Goal: Task Accomplishment & Management: Manage account settings

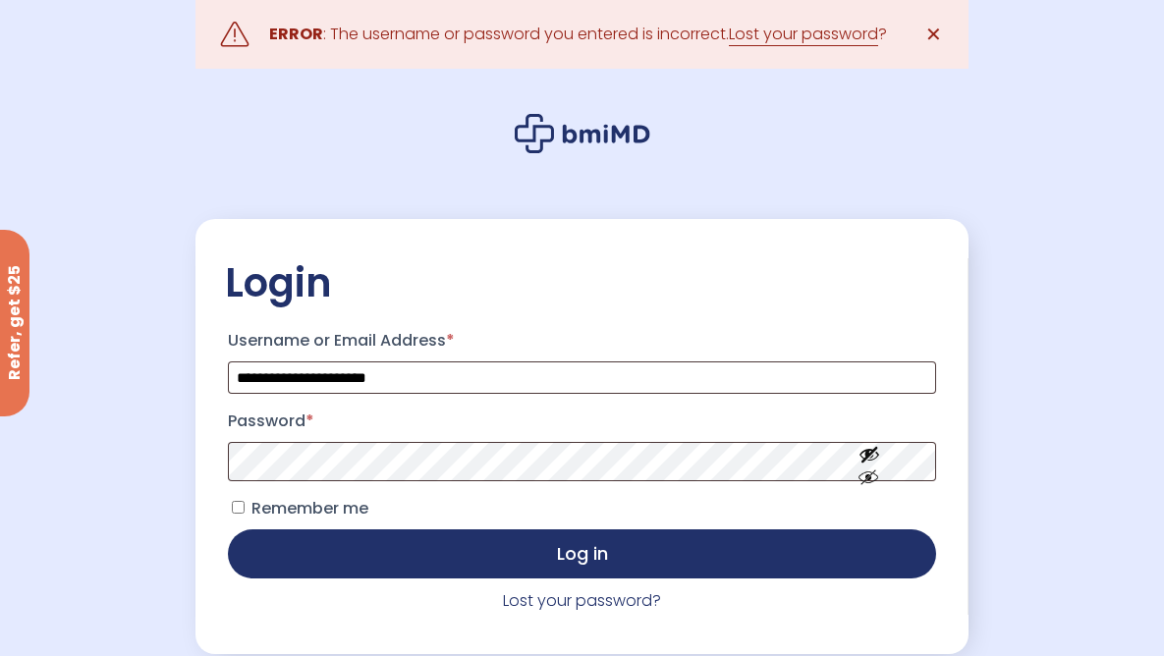
click at [577, 440] on p "Password *" at bounding box center [581, 444] width 713 height 82
click at [228, 530] on button "Log in" at bounding box center [581, 554] width 707 height 49
click at [593, 601] on link "Lost your password?" at bounding box center [582, 600] width 158 height 23
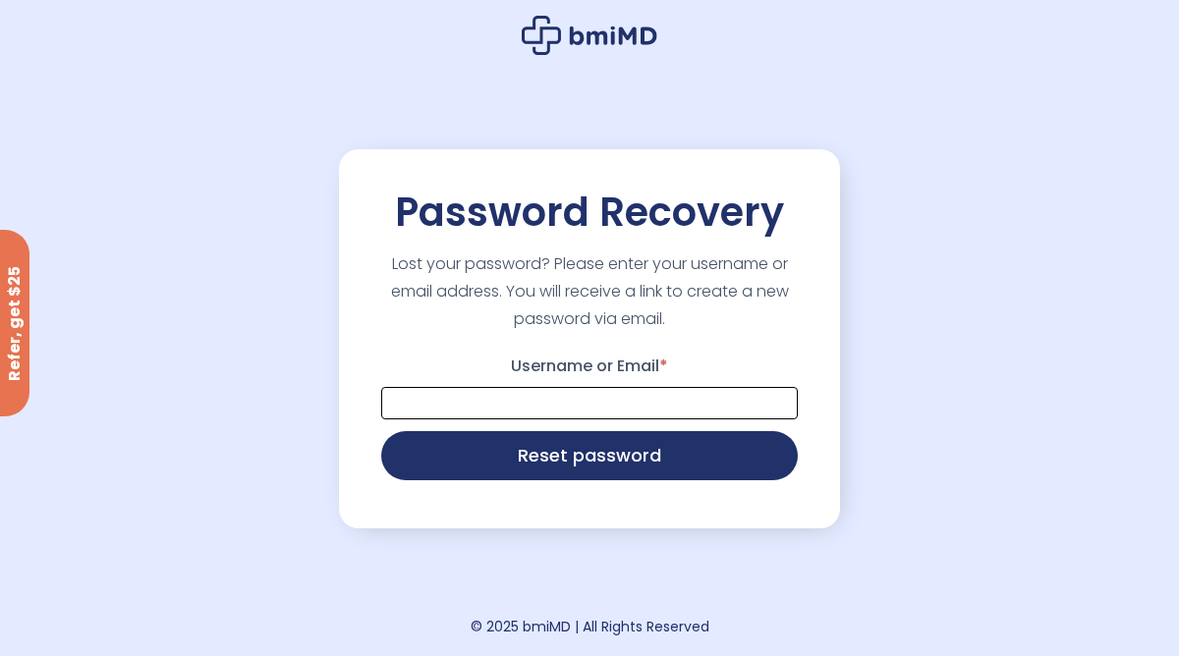
click at [592, 396] on input "Username or Email *" at bounding box center [589, 403] width 417 height 32
type input "**********"
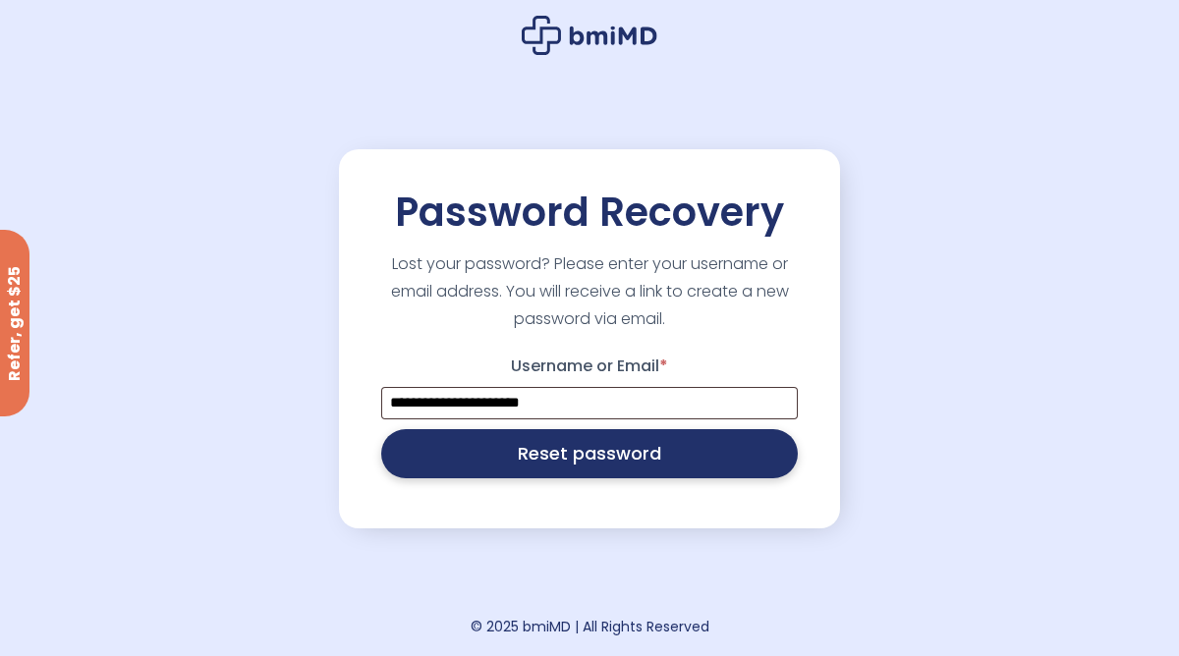
click at [598, 468] on button "Reset password" at bounding box center [589, 453] width 417 height 49
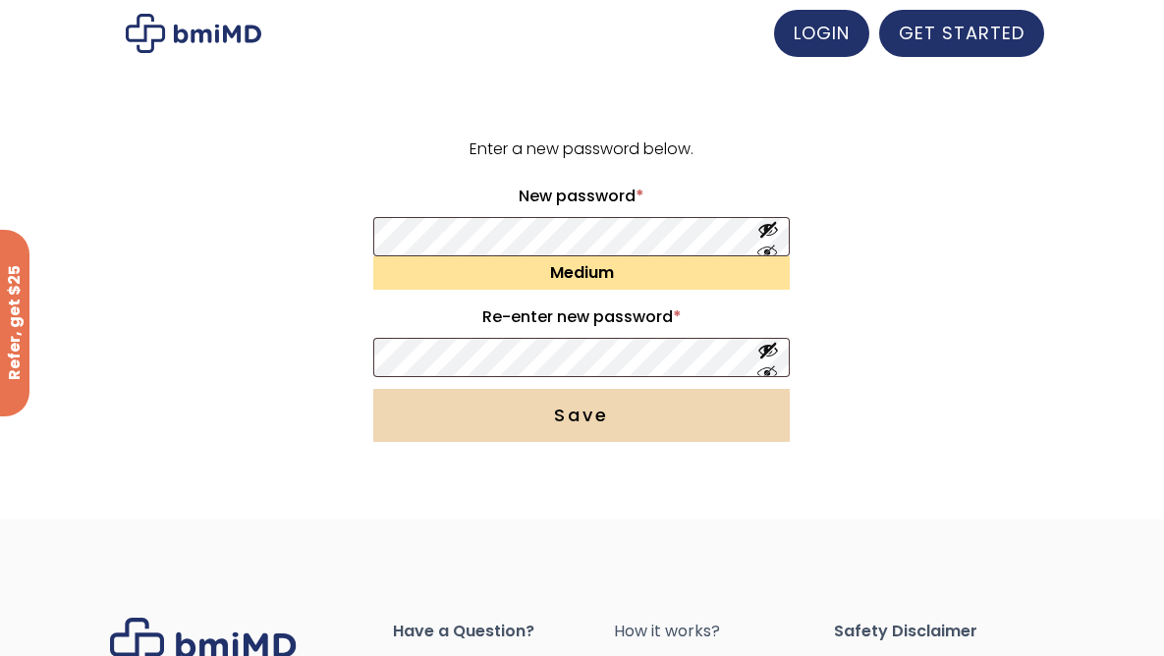
click at [575, 426] on button "Save" at bounding box center [581, 415] width 417 height 53
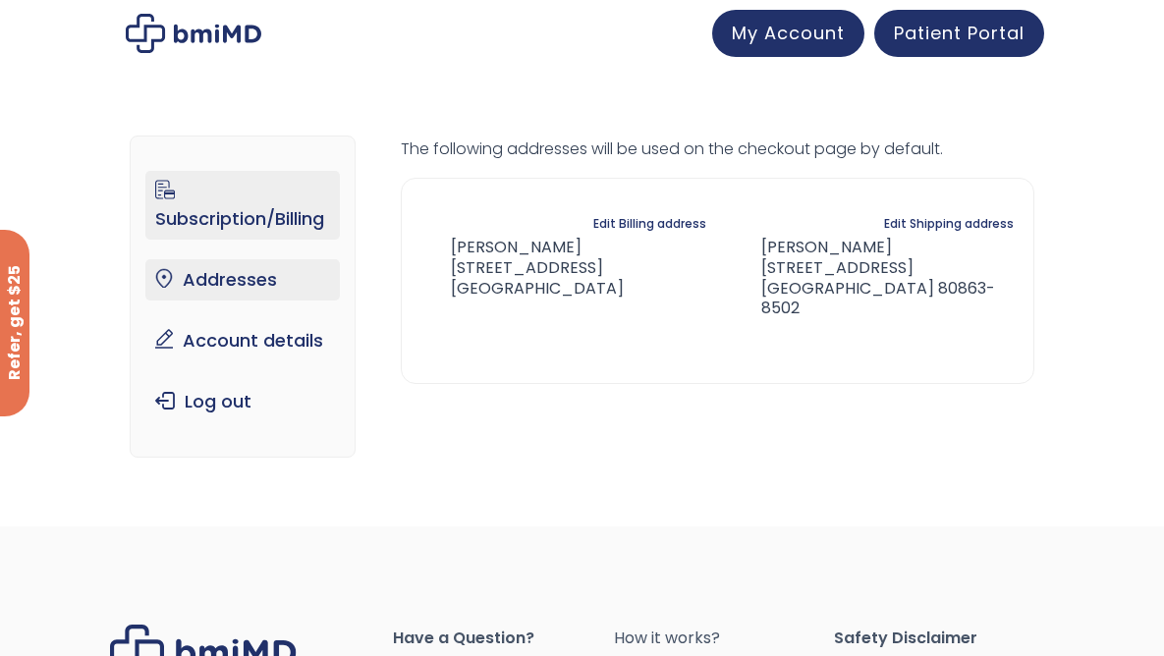
click at [299, 217] on link "Subscription/Billing" at bounding box center [242, 205] width 195 height 69
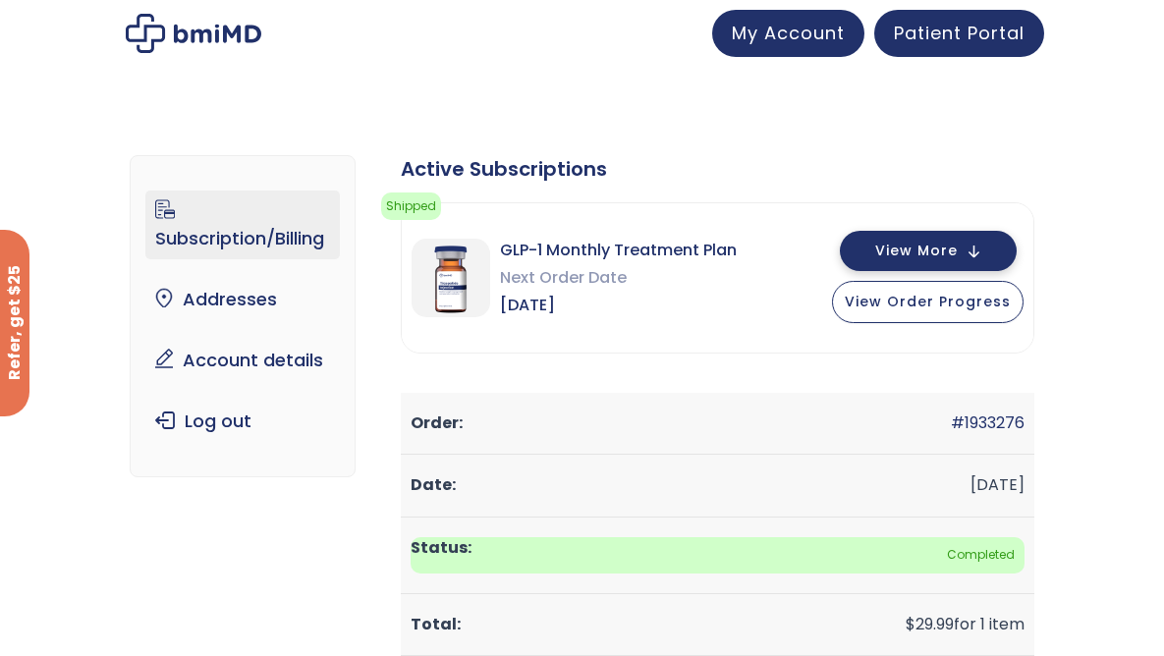
click at [982, 248] on button "View More" at bounding box center [928, 251] width 177 height 40
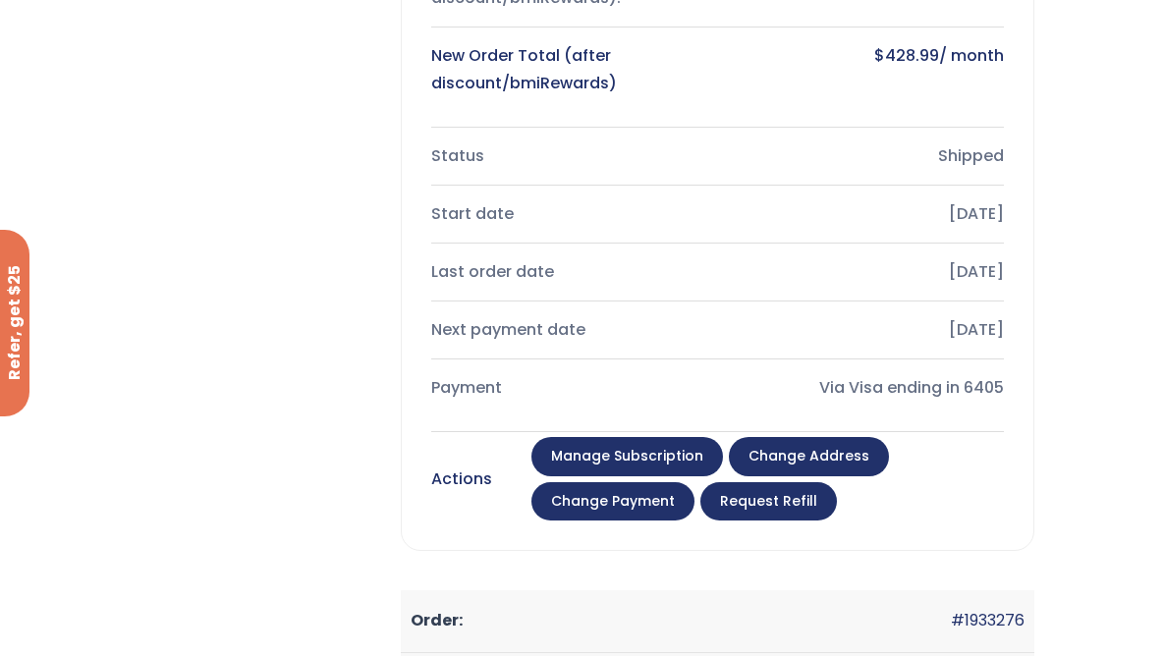
scroll to position [589, 0]
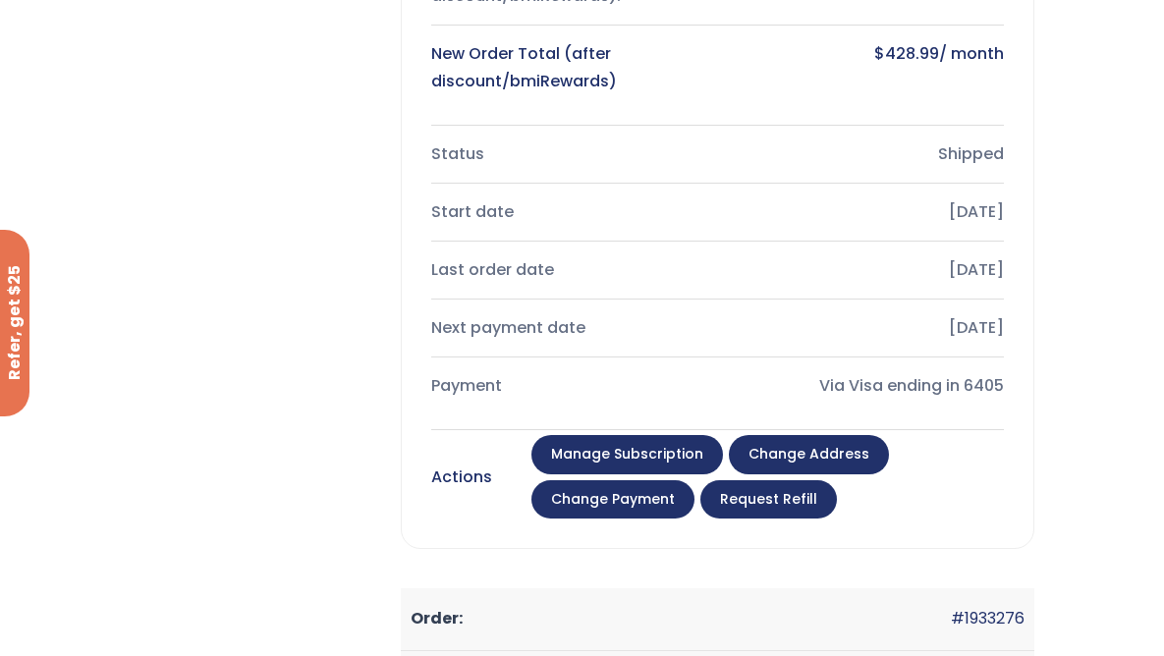
click at [663, 439] on link "Manage Subscription" at bounding box center [627, 454] width 192 height 39
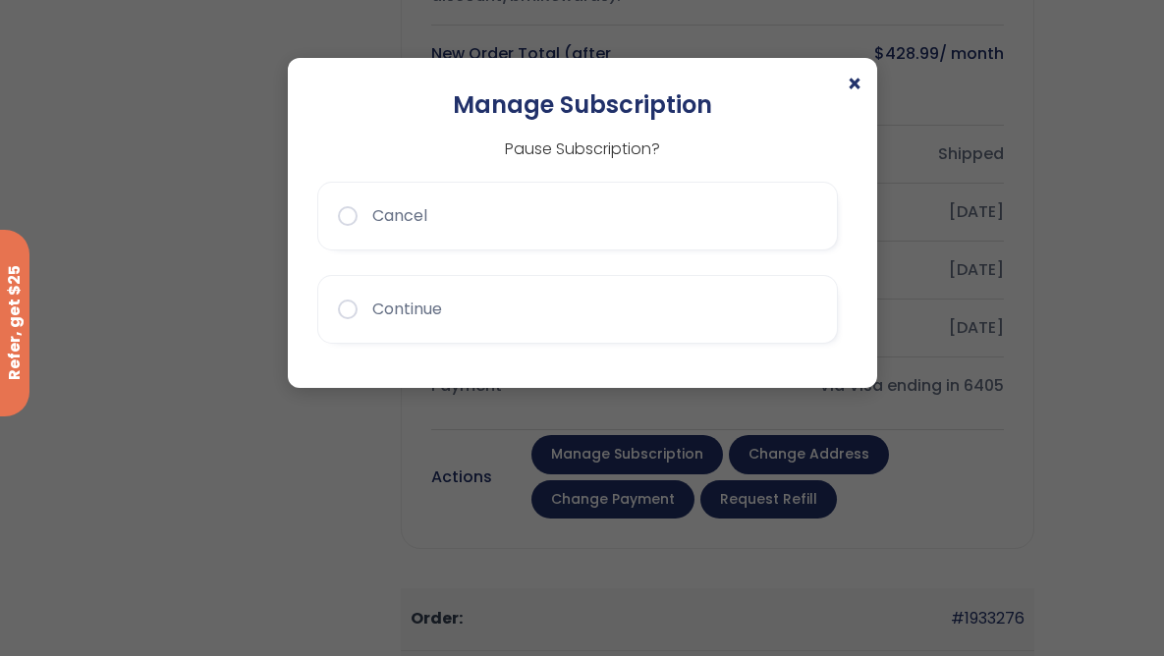
click at [581, 211] on button "Cancel" at bounding box center [577, 216] width 521 height 69
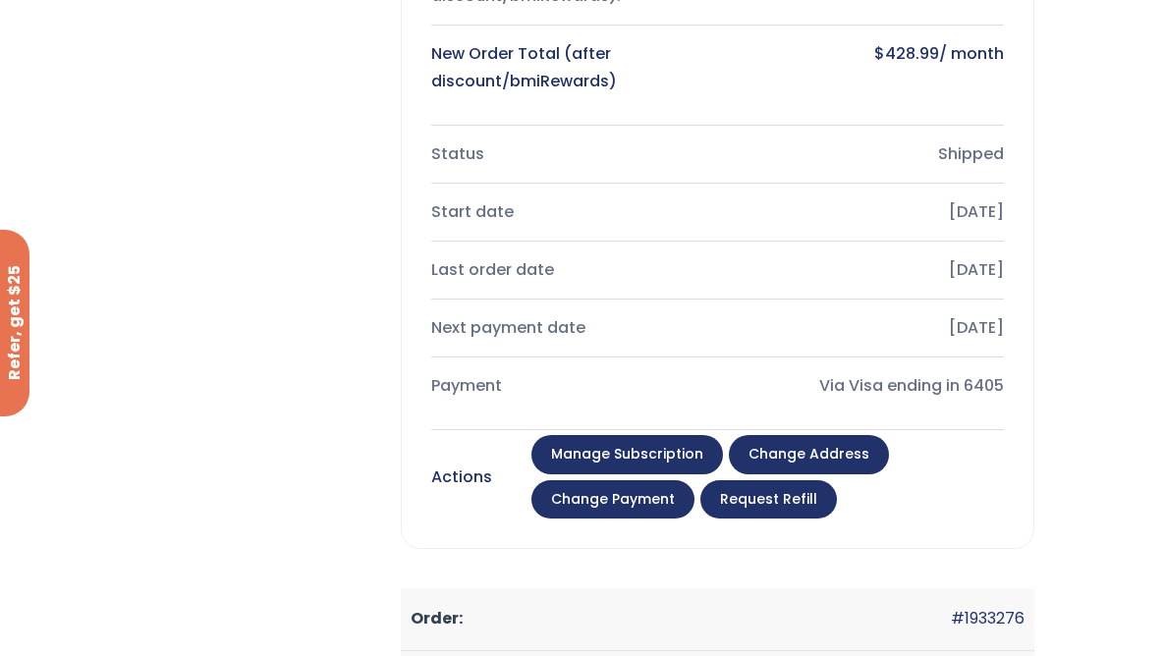
click at [575, 459] on link "Manage Subscription" at bounding box center [627, 454] width 192 height 39
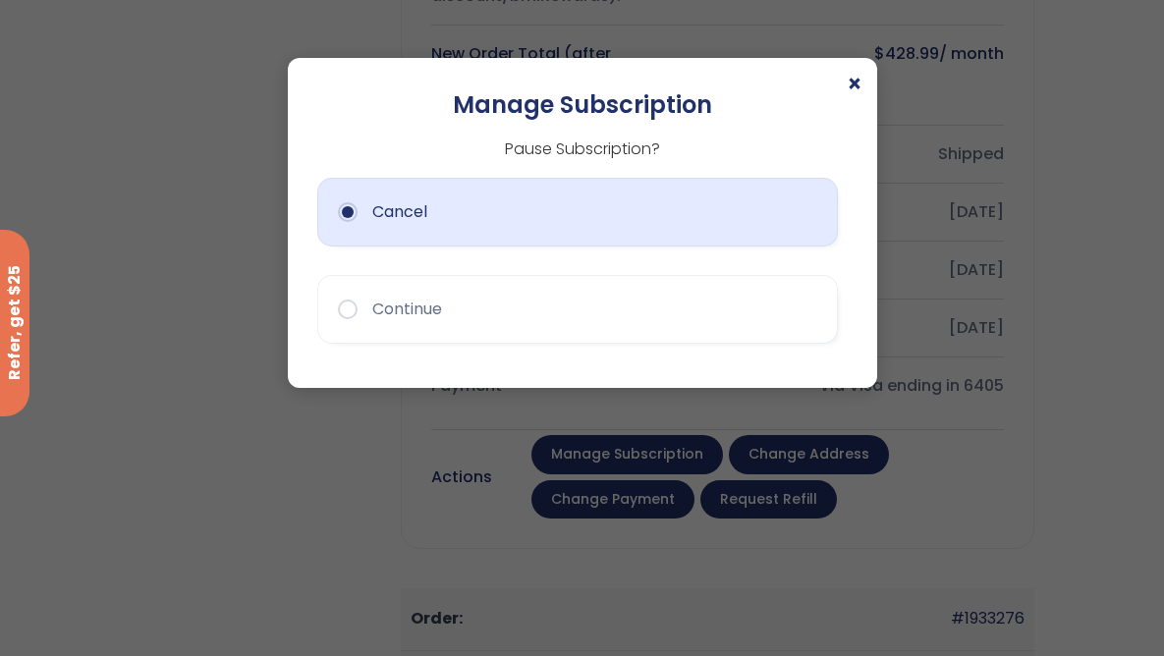
click at [352, 212] on button "Cancel" at bounding box center [577, 212] width 521 height 69
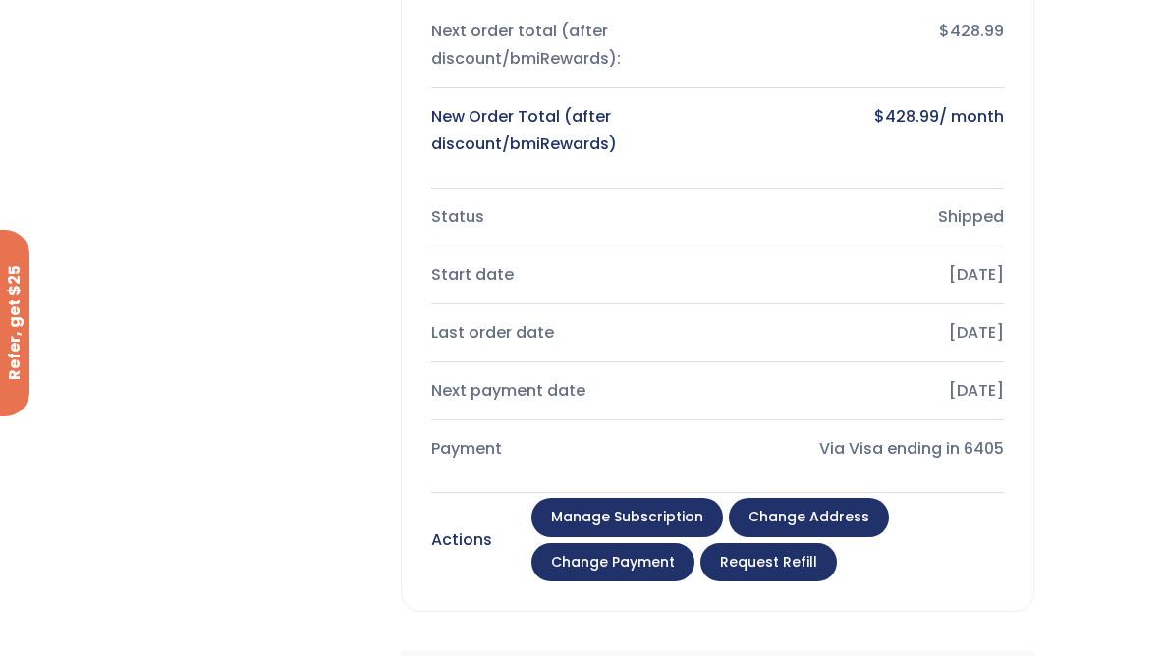
scroll to position [529, 0]
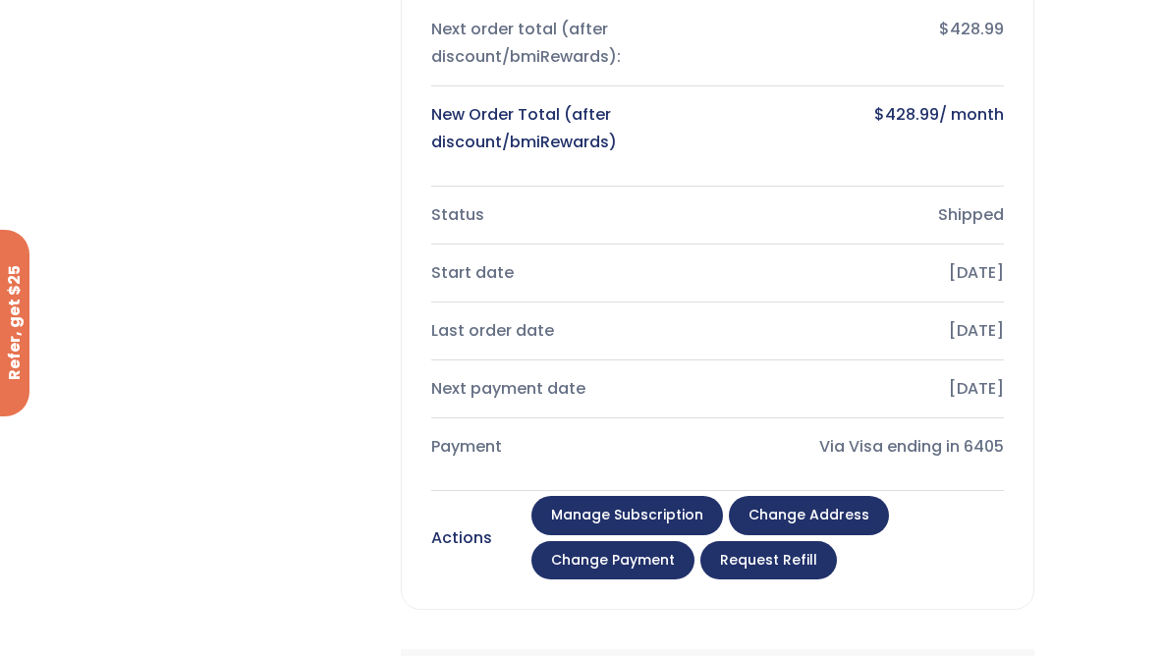
click at [635, 512] on link "Manage Subscription" at bounding box center [627, 515] width 192 height 39
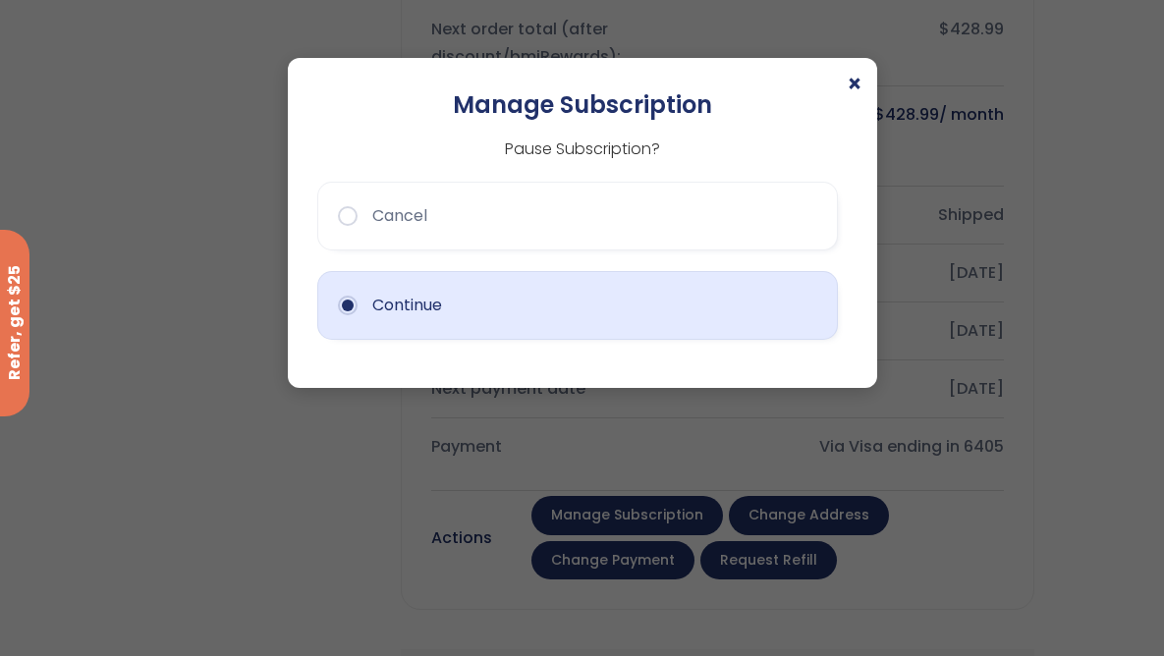
click at [358, 309] on button "Continue" at bounding box center [577, 305] width 521 height 69
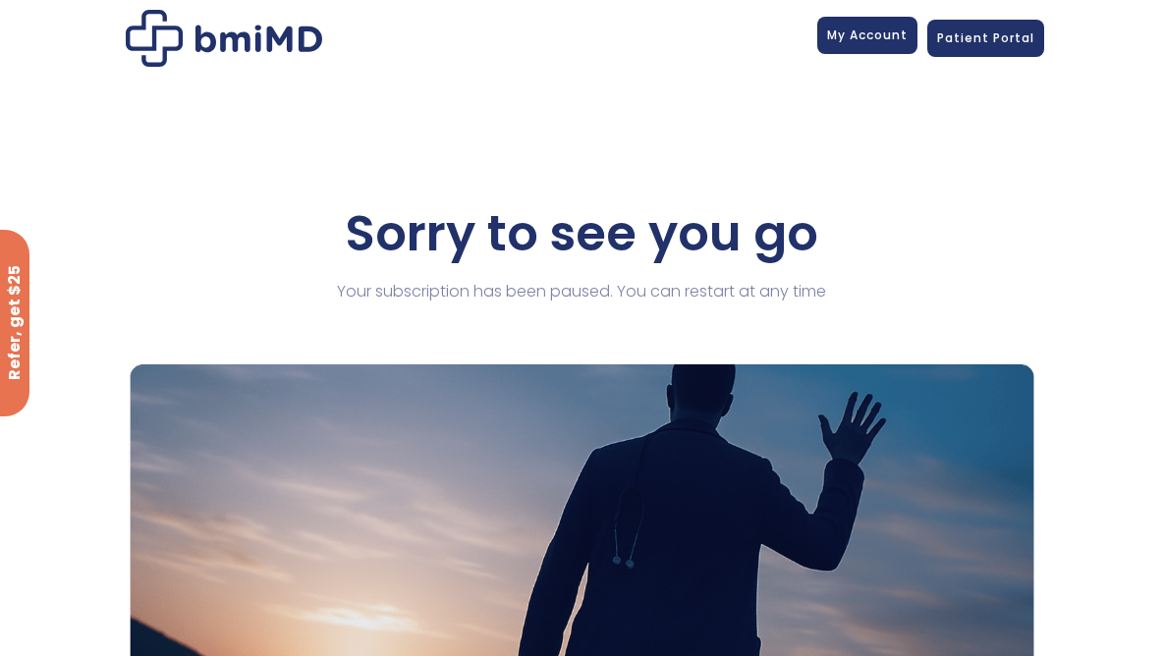
click at [865, 29] on span "My Account" at bounding box center [867, 35] width 81 height 17
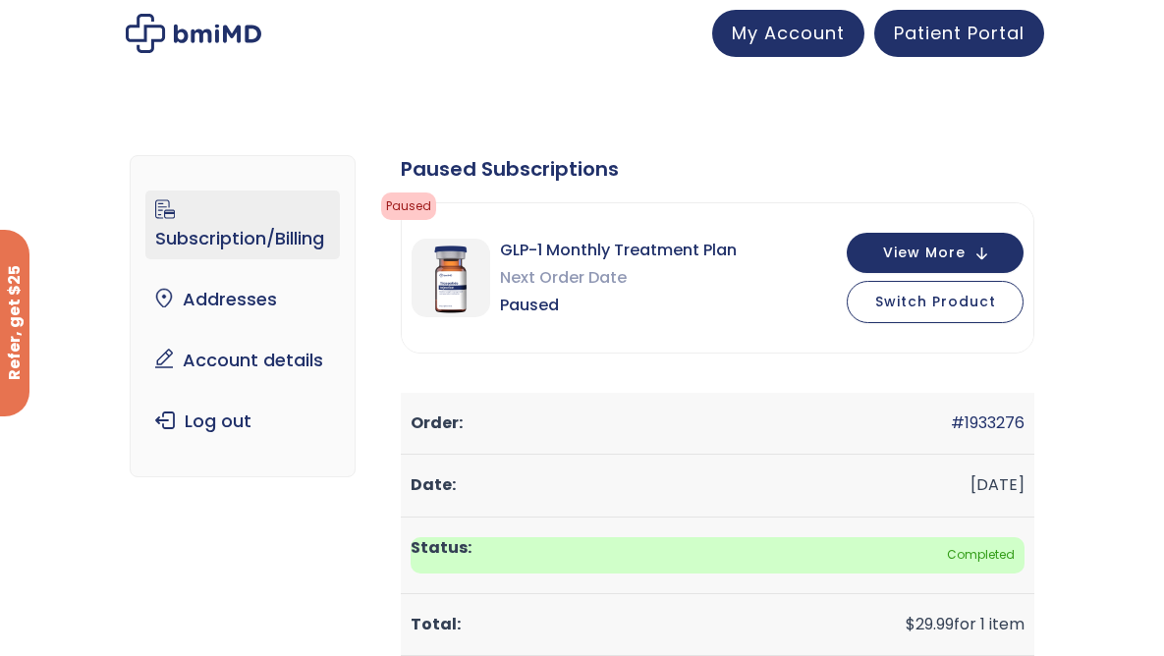
click at [725, 341] on div "GLP-1 Monthly Treatment Plan Next Order Date Paused View More Switch Product" at bounding box center [718, 277] width 632 height 149
click at [902, 247] on span "View More" at bounding box center [924, 251] width 83 height 13
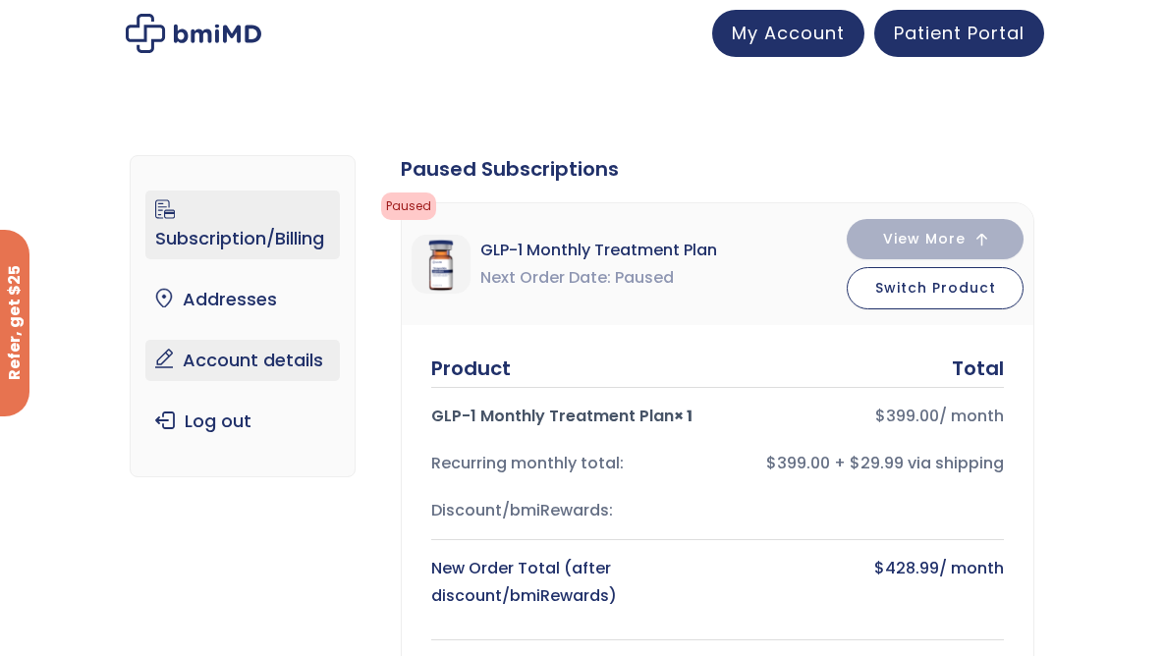
click at [301, 363] on link "Account details" at bounding box center [242, 360] width 195 height 41
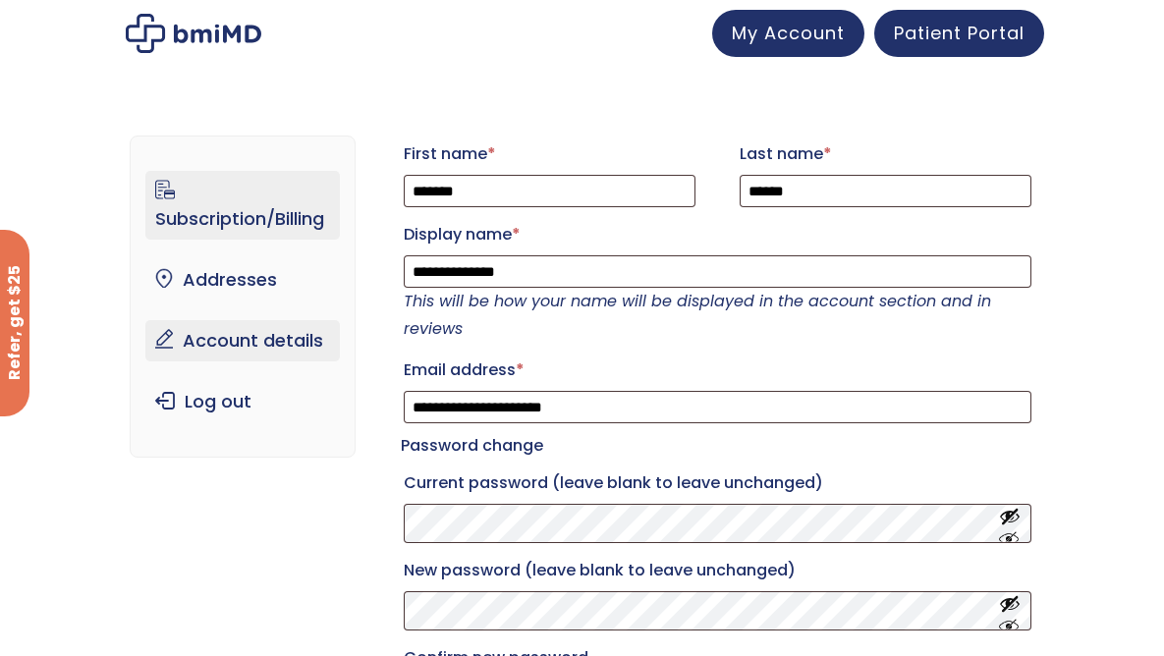
click at [278, 234] on link "Subscription/Billing" at bounding box center [242, 205] width 195 height 69
